Goal: Task Accomplishment & Management: Manage account settings

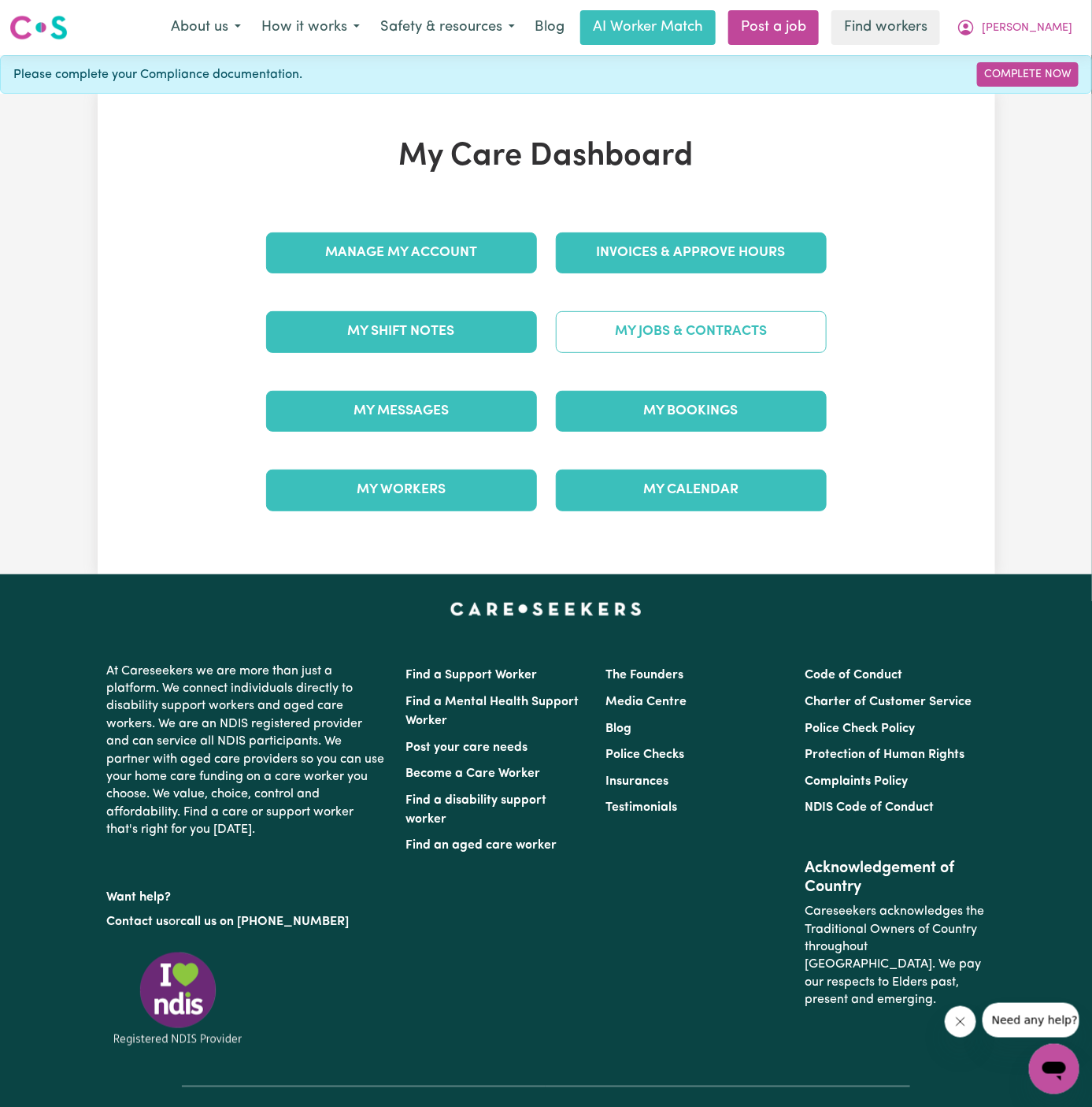
click at [729, 318] on link "My Jobs & Contracts" at bounding box center [691, 332] width 271 height 41
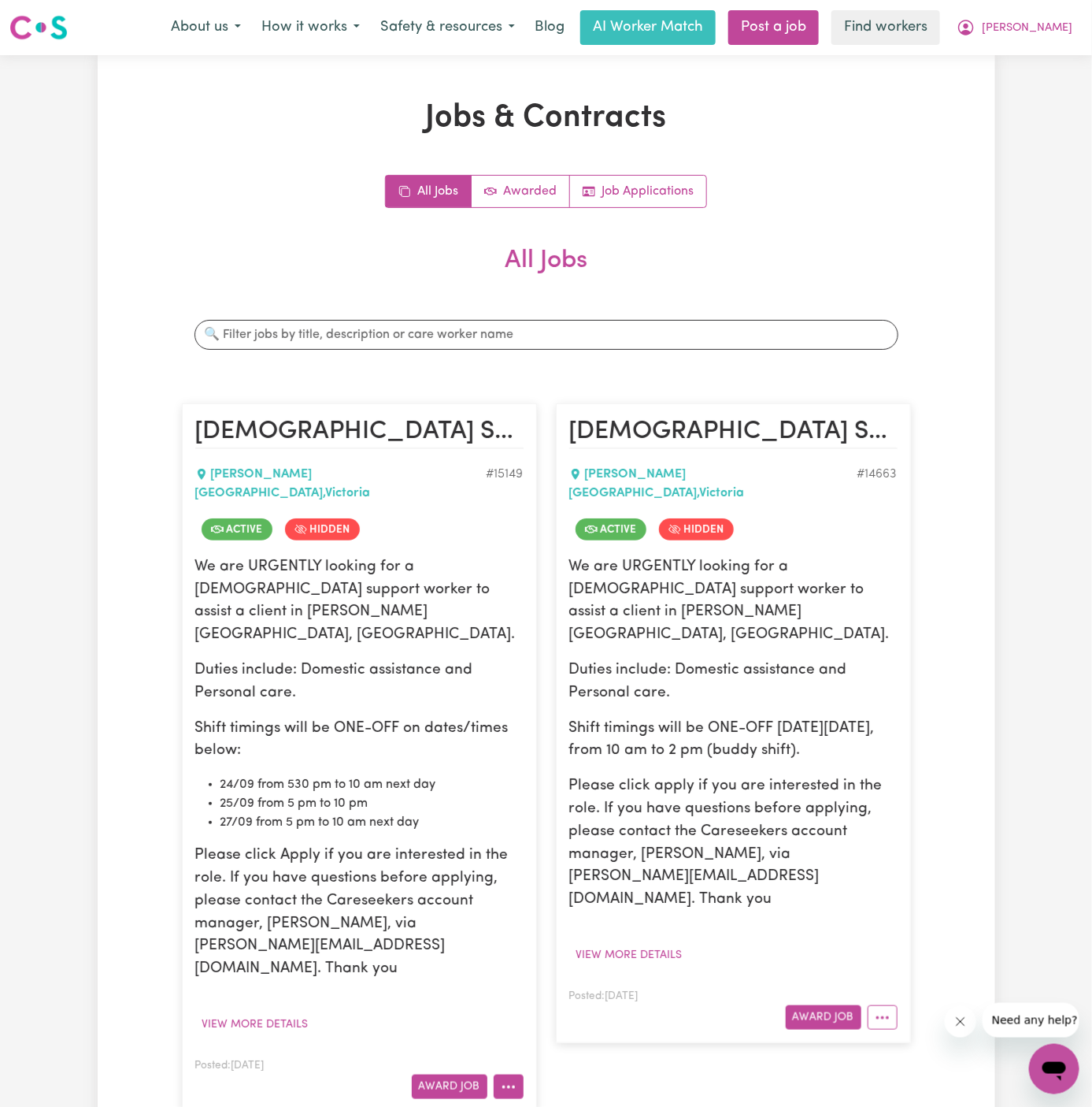
click at [514, 1075] on button "More options" at bounding box center [508, 1087] width 30 height 24
click at [559, 878] on link "View/Edit Contract" at bounding box center [570, 894] width 153 height 31
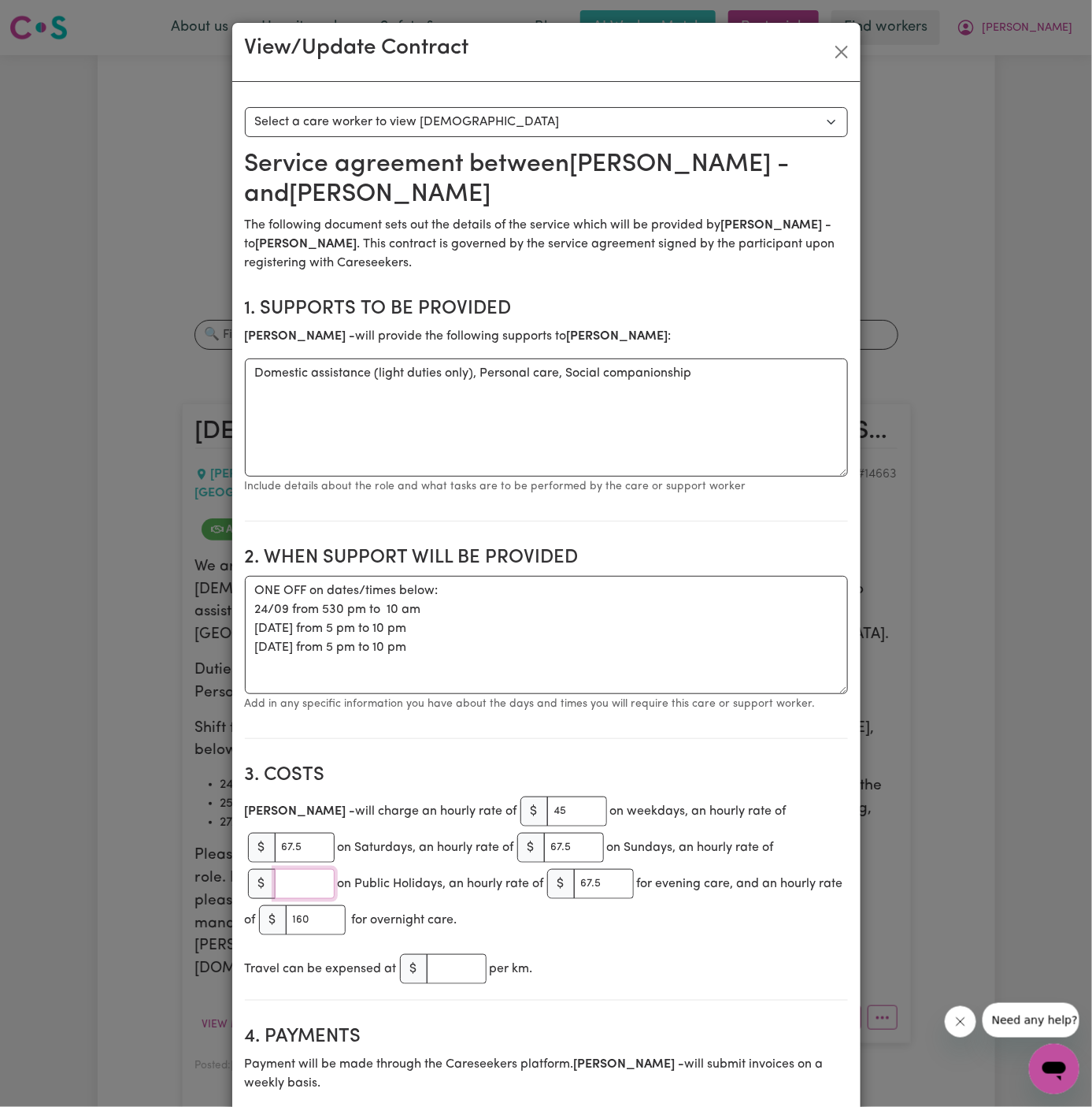
click at [296, 880] on input "number" at bounding box center [305, 884] width 60 height 30
type input "79"
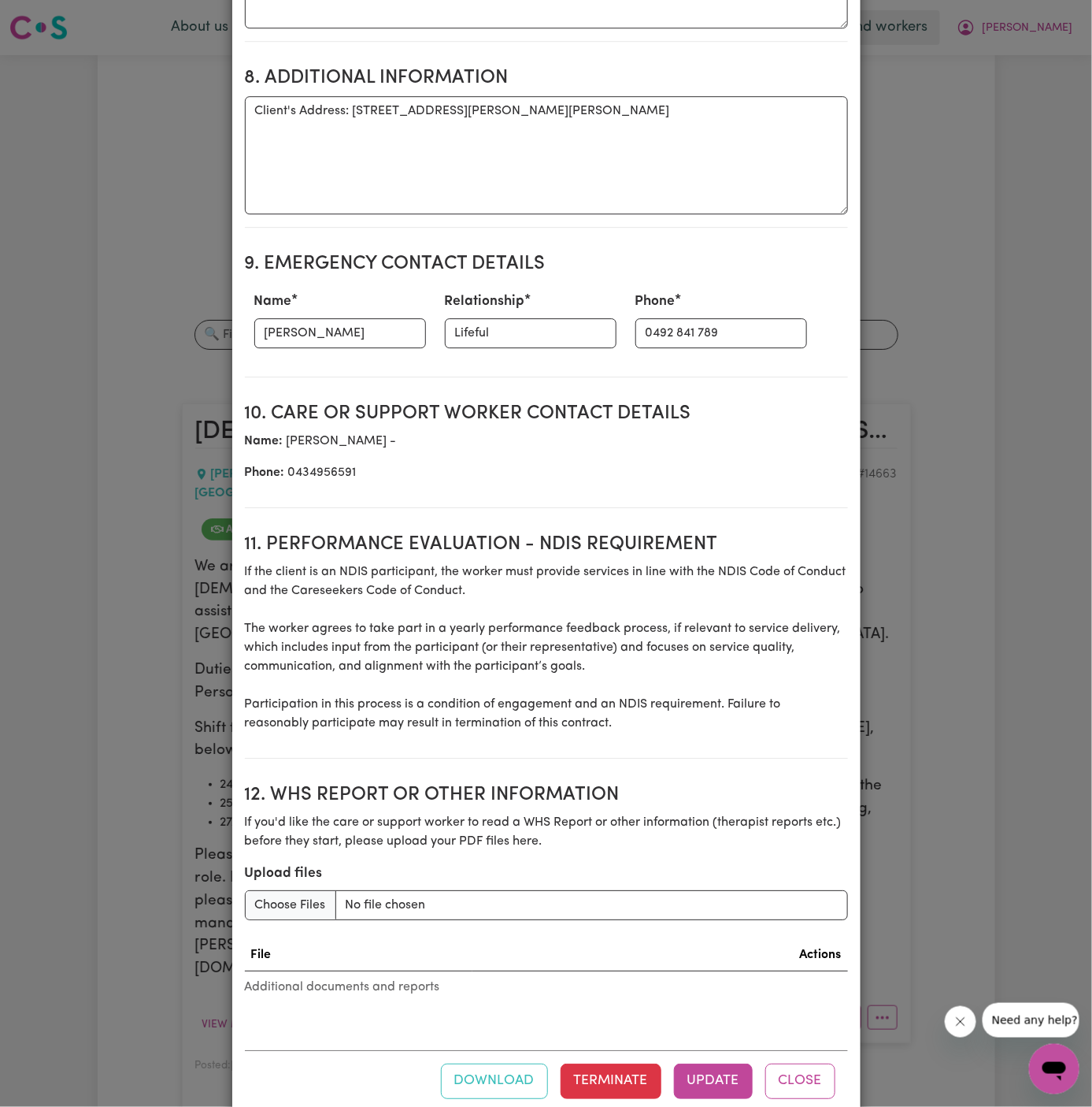
scroll to position [1663, 0]
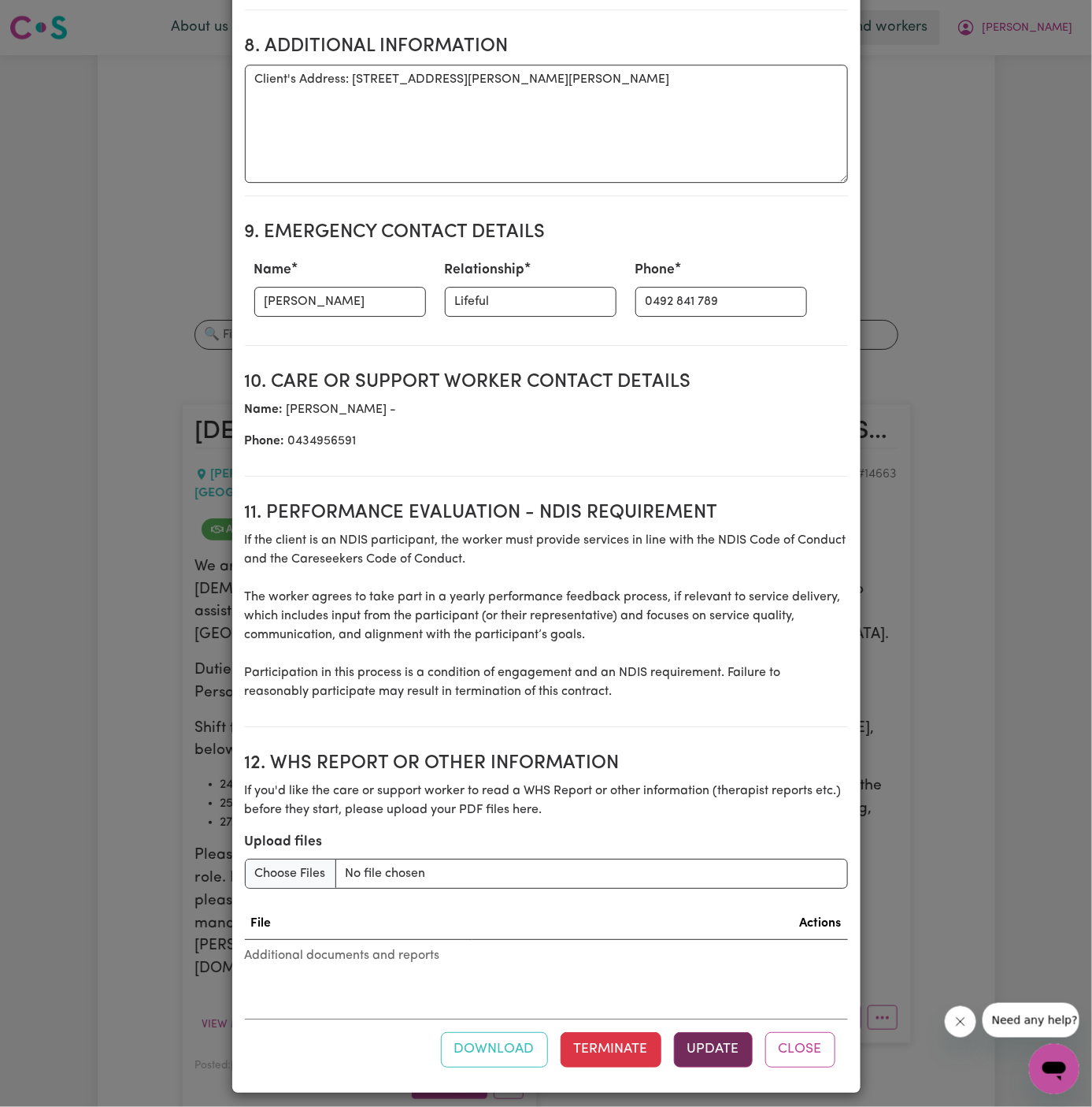
click at [704, 1037] on button "Update" at bounding box center [713, 1050] width 79 height 35
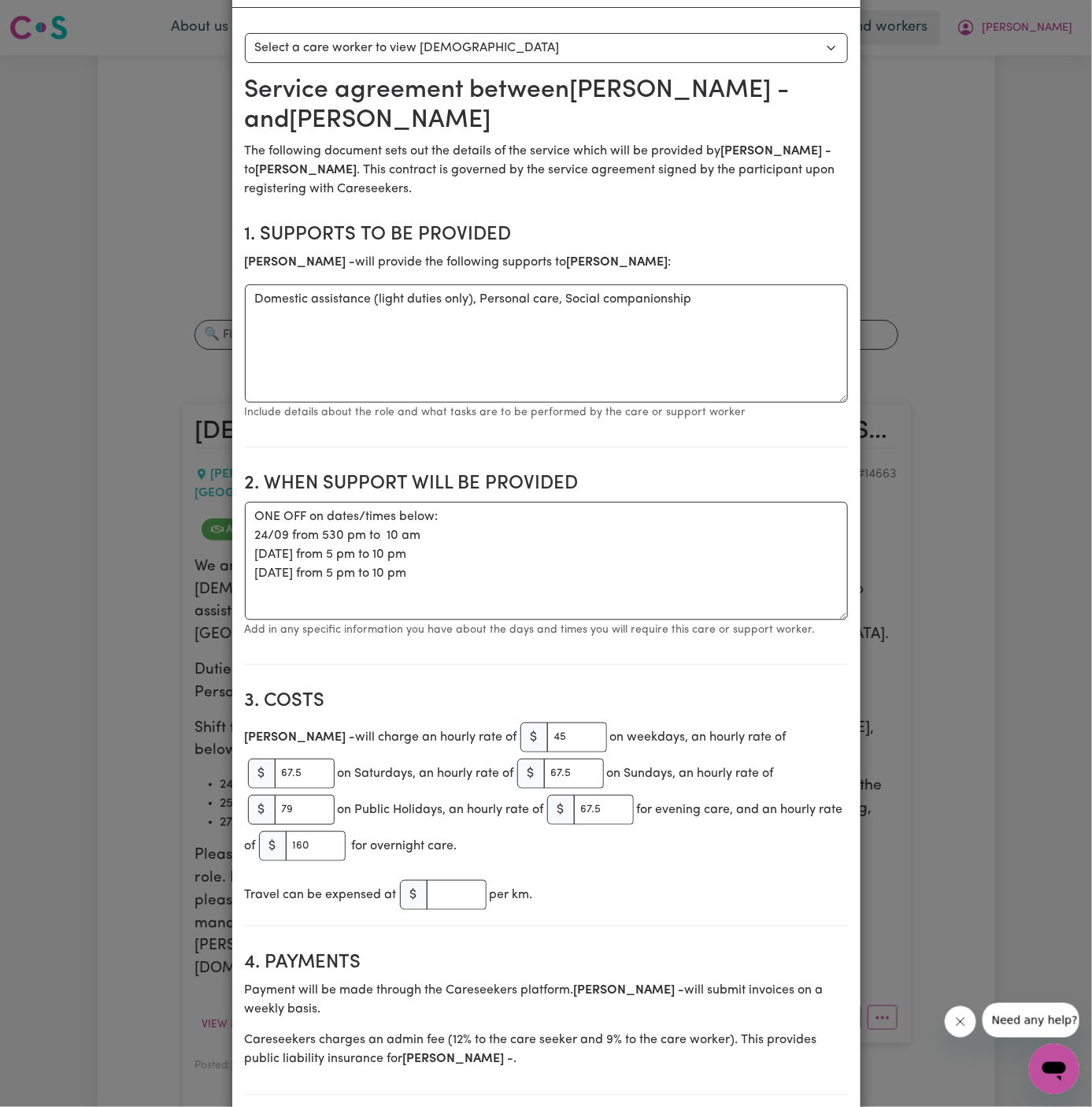
scroll to position [0, 0]
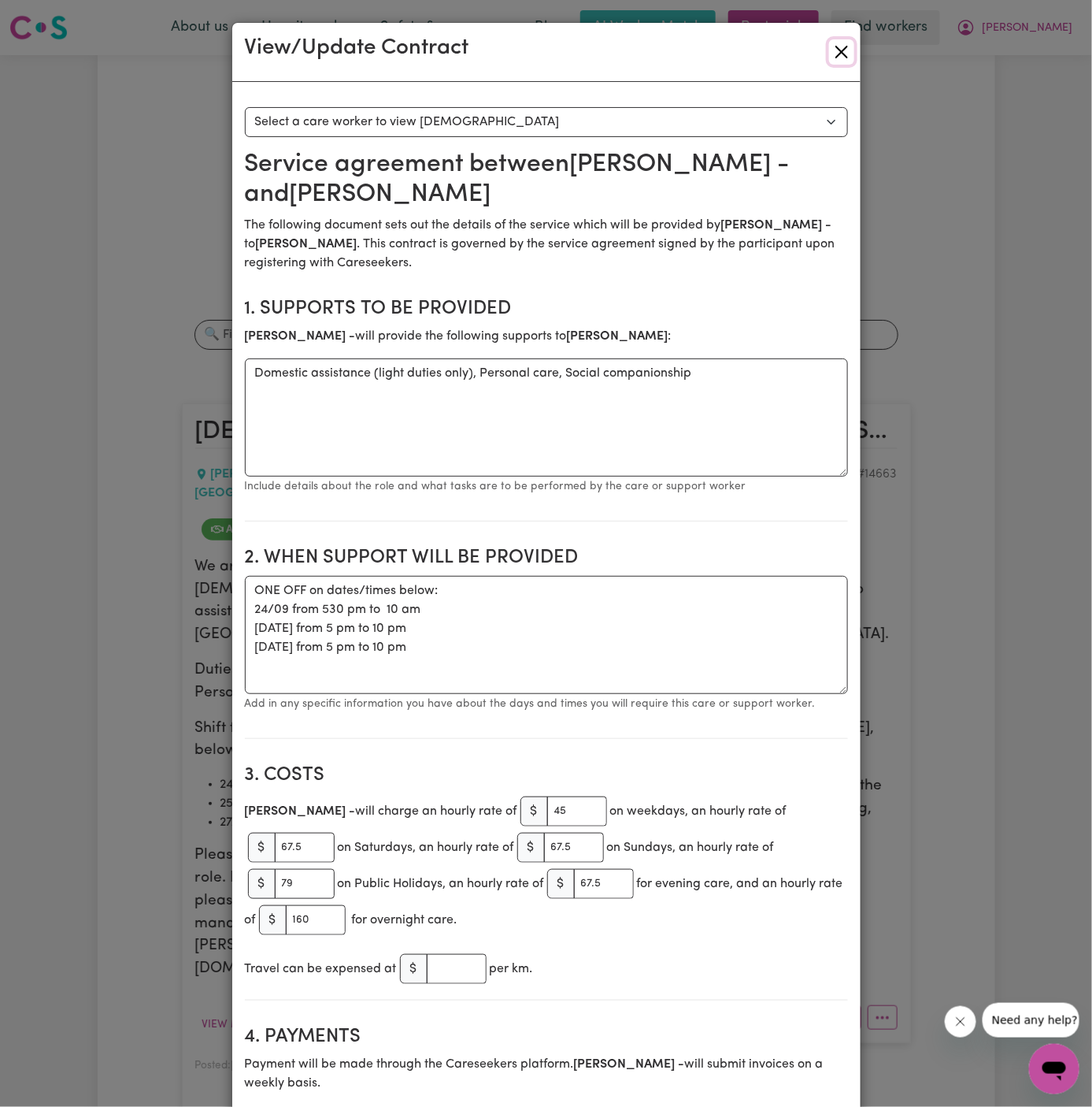
click at [842, 53] on button "Close" at bounding box center [842, 52] width 25 height 25
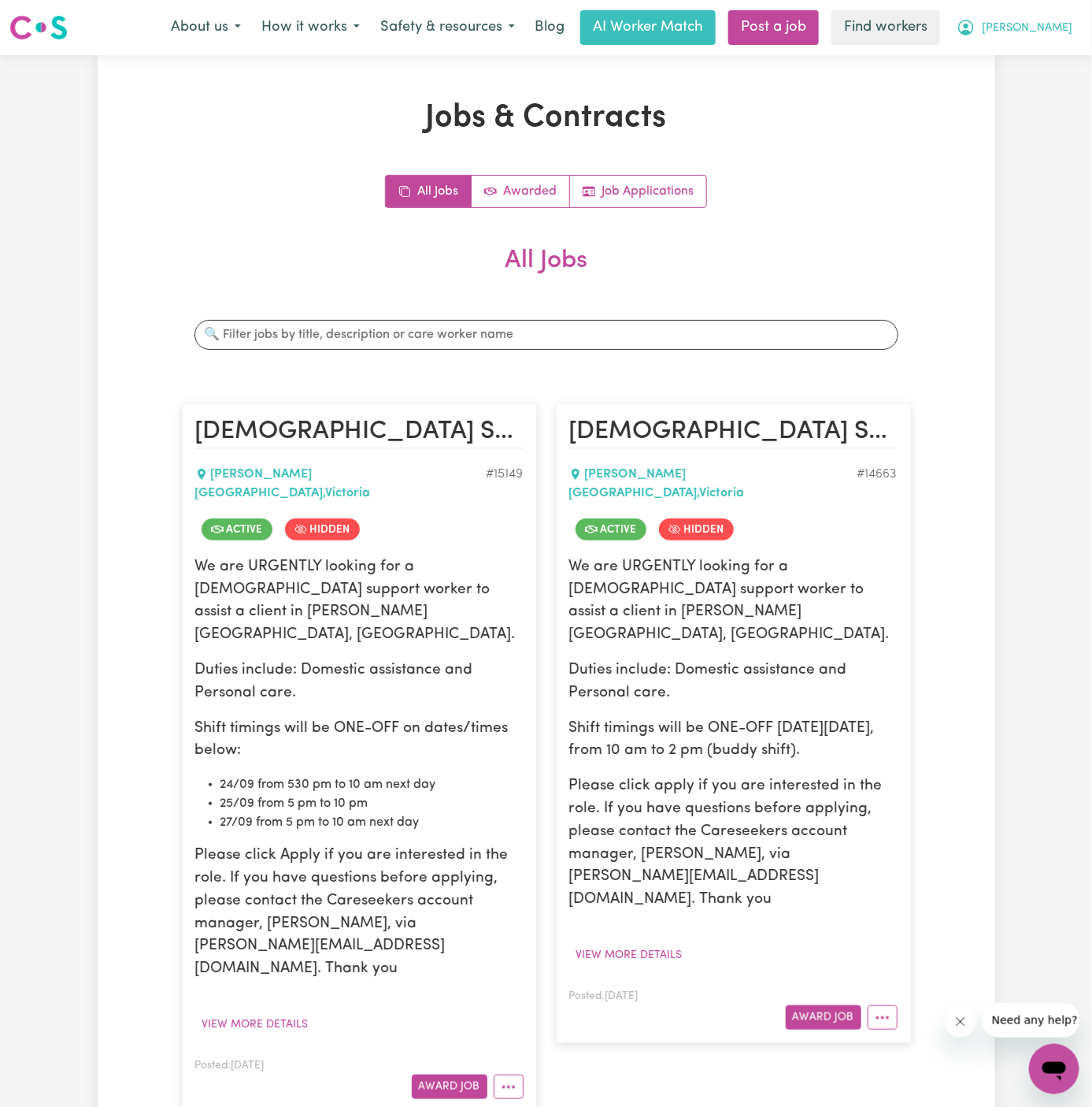
click at [1069, 30] on button "[PERSON_NAME]" at bounding box center [1015, 27] width 136 height 33
click at [1062, 100] on link "Logout" at bounding box center [1020, 91] width 125 height 30
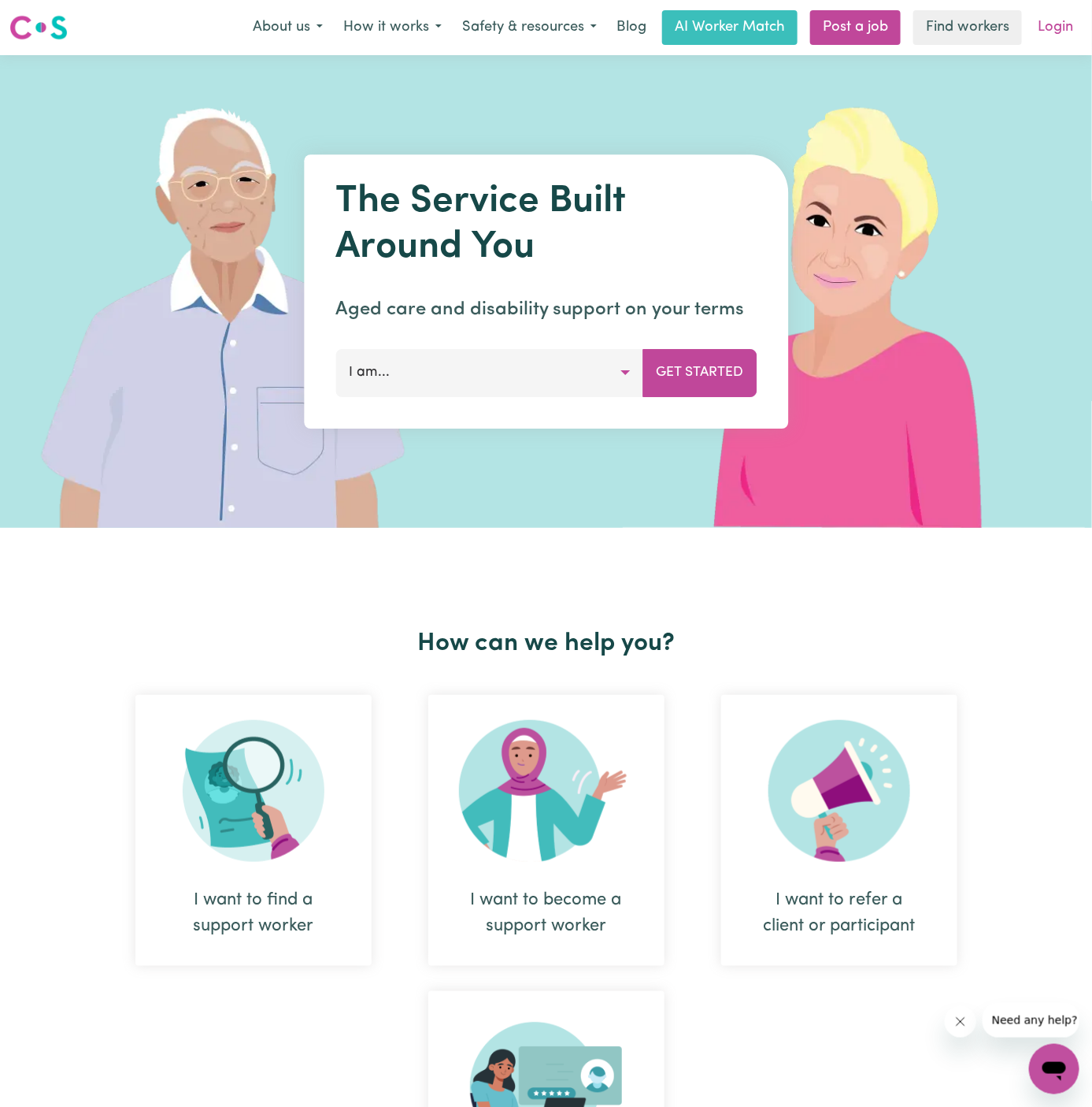
click at [1068, 43] on link "Login" at bounding box center [1056, 28] width 55 height 35
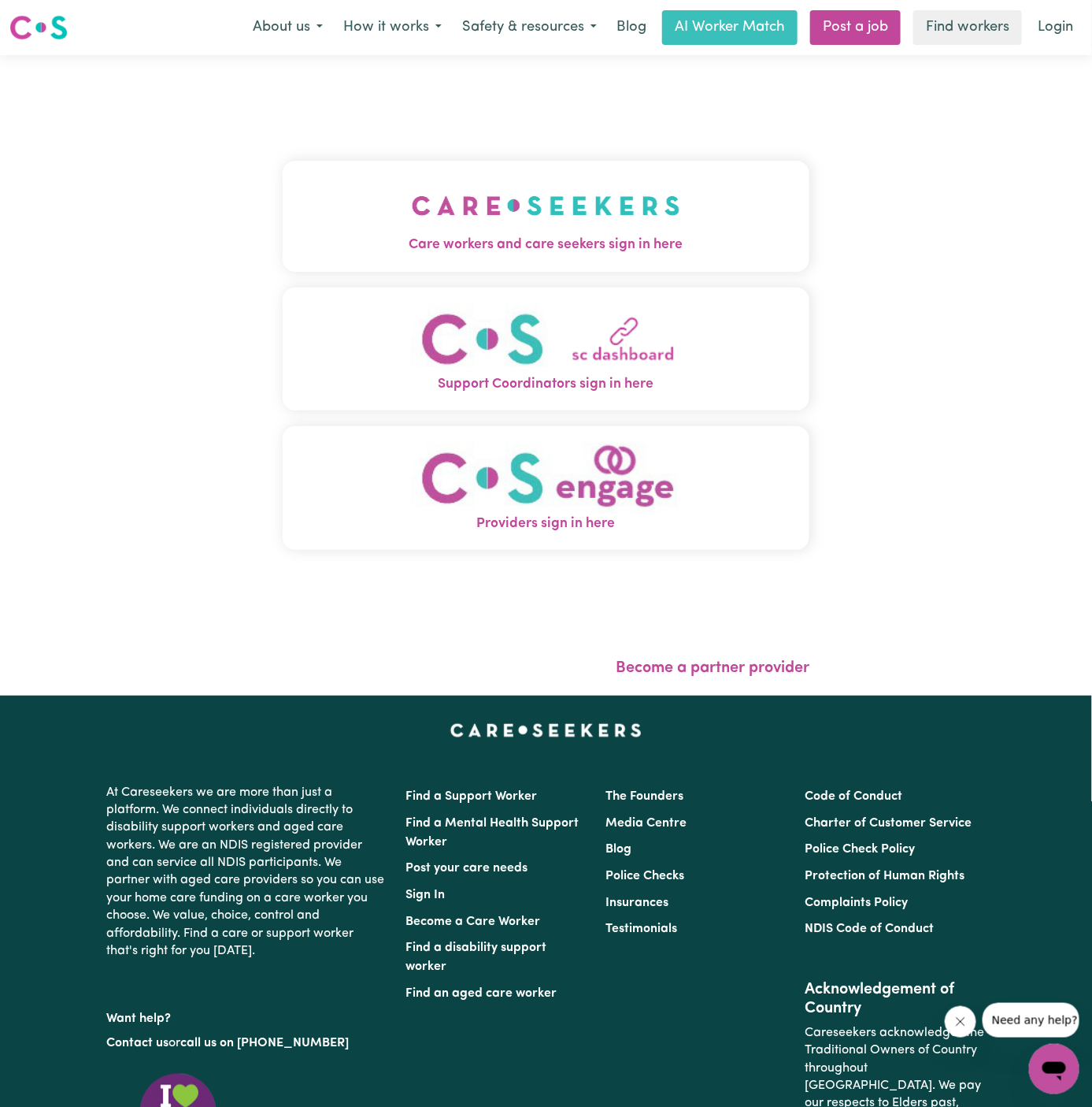
click at [625, 188] on img "Care workers and care seekers sign in here" at bounding box center [546, 205] width 269 height 58
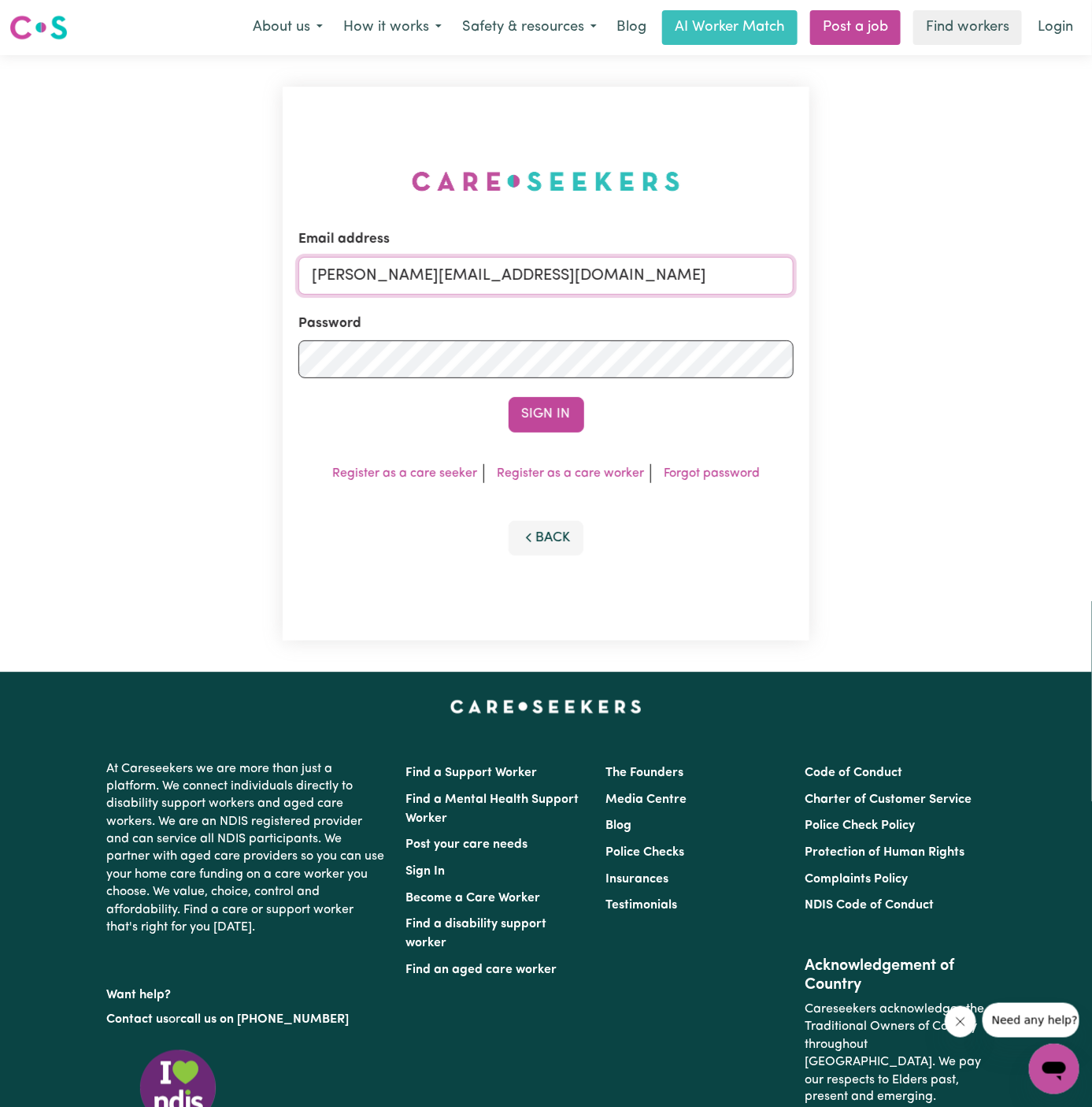
click at [550, 273] on input "[PERSON_NAME][EMAIL_ADDRESS][DOMAIN_NAME]" at bounding box center [547, 276] width 496 height 38
click at [534, 262] on input "[PERSON_NAME][EMAIL_ADDRESS][DOMAIN_NAME]" at bounding box center [547, 276] width 496 height 38
drag, startPoint x: 394, startPoint y: 274, endPoint x: 849, endPoint y: 270, distance: 455.0
click at [849, 270] on div "Email address superuser~[EMAIL_ADDRESS][DOMAIN_NAME] Password Sign In Register …" at bounding box center [546, 364] width 1092 height 617
click at [509, 397] on button "Sign In" at bounding box center [547, 415] width 76 height 35
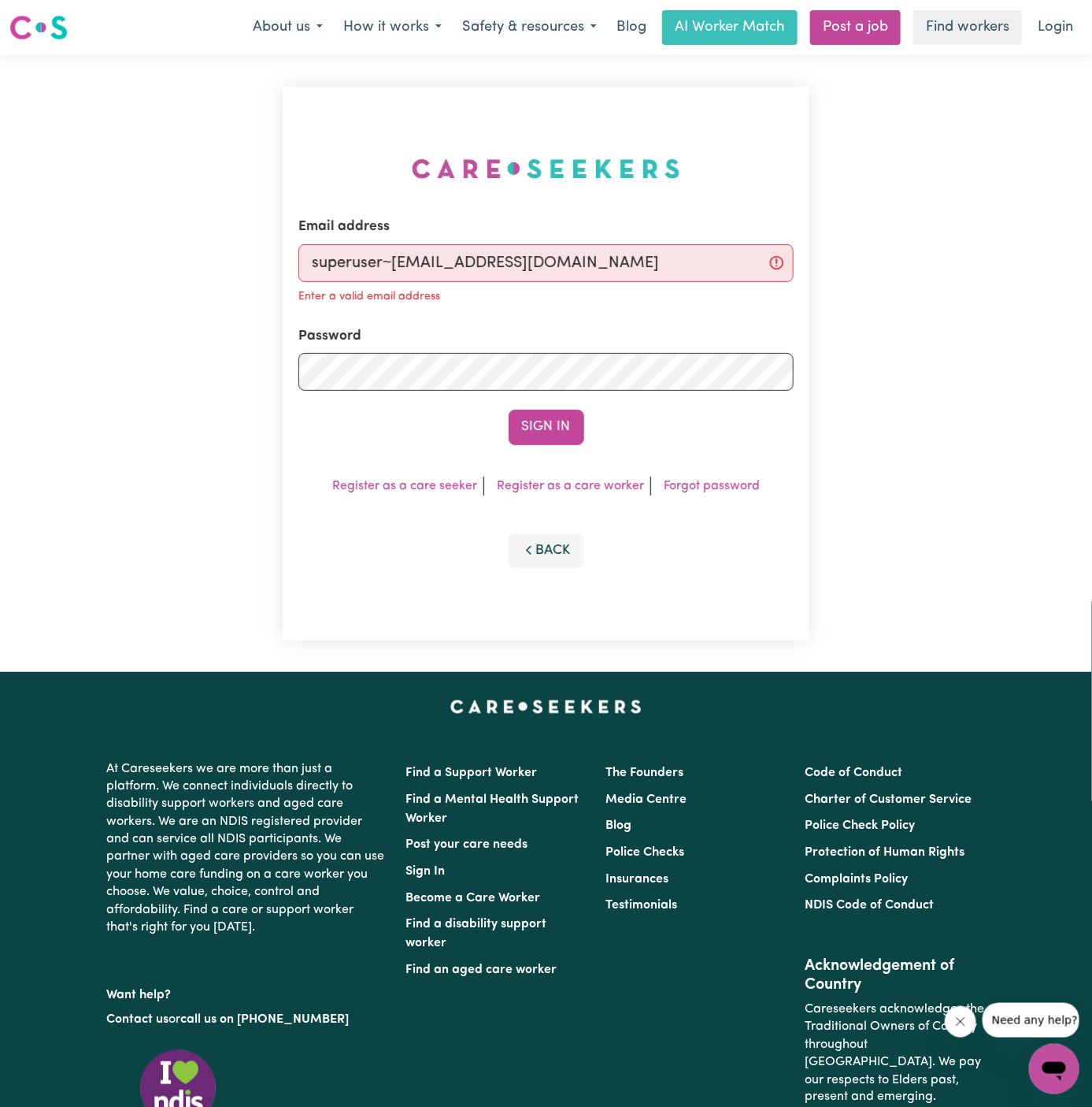
click at [509, 410] on button "Sign In" at bounding box center [547, 427] width 76 height 35
type input "superuser~[EMAIL_ADDRESS][DOMAIN_NAME]'"
